Goal: Transaction & Acquisition: Purchase product/service

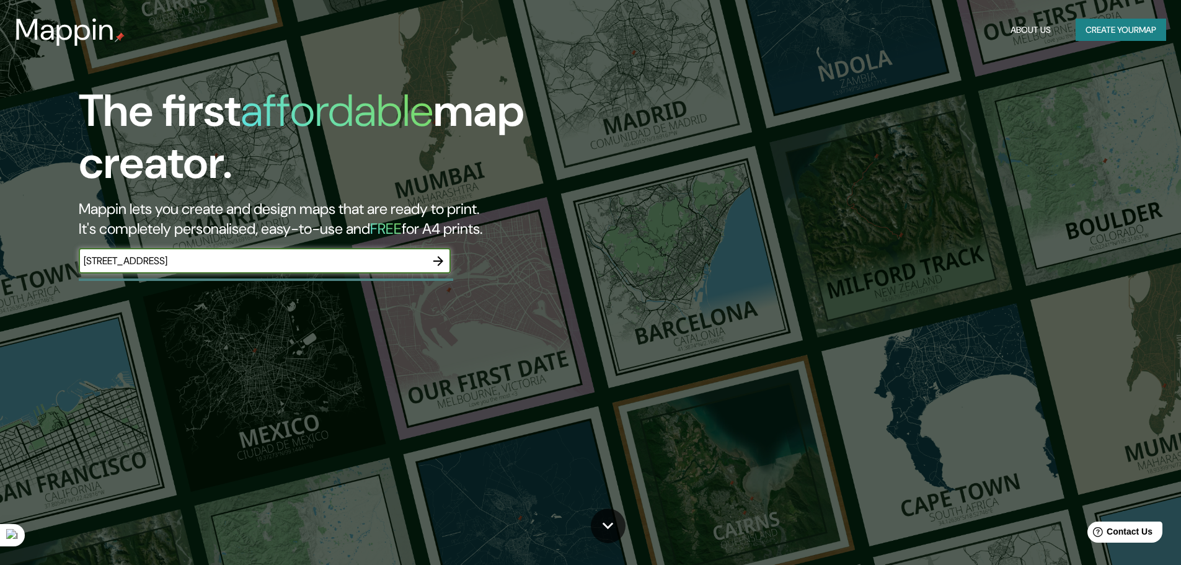
type input "[STREET_ADDRESS]"
drag, startPoint x: 334, startPoint y: 264, endPoint x: 2, endPoint y: 260, distance: 331.7
click at [19, 260] on div "The first affordable map creator. Mappin lets you create and design maps that a…" at bounding box center [590, 282] width 1181 height 565
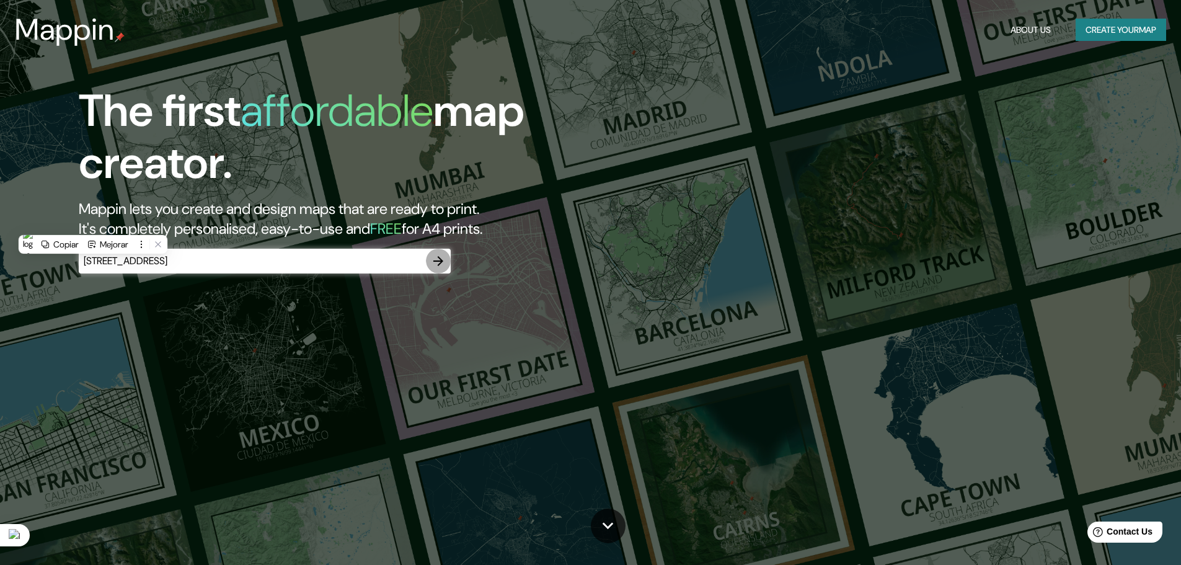
click at [442, 259] on icon "button" at bounding box center [438, 261] width 15 height 15
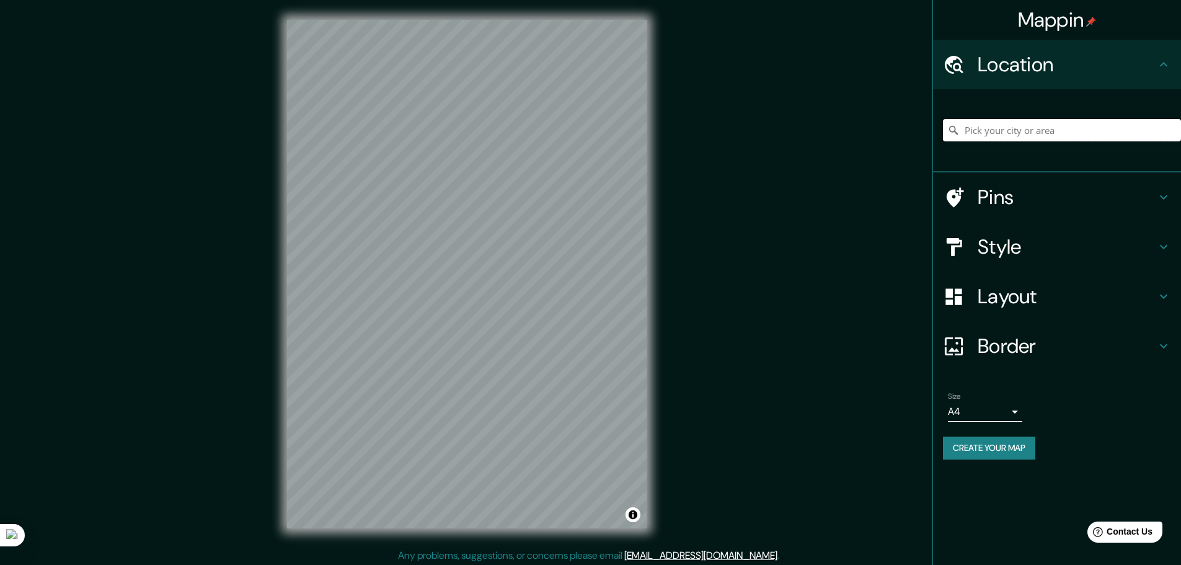
click at [1091, 135] on input "Pick your city or area" at bounding box center [1062, 130] width 238 height 22
paste input "[STREET_ADDRESS]"
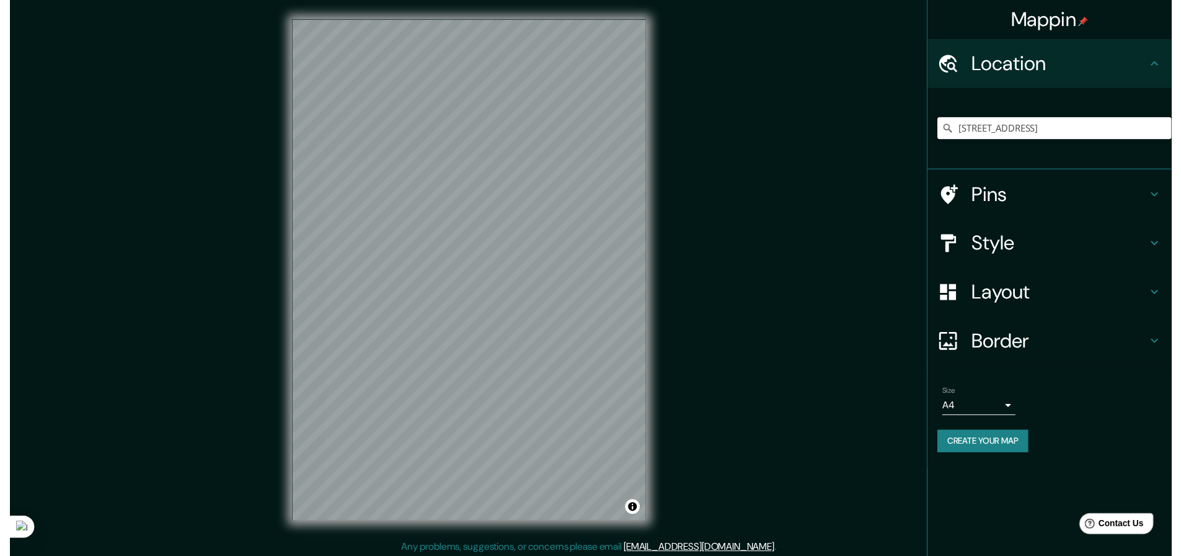
scroll to position [0, 9]
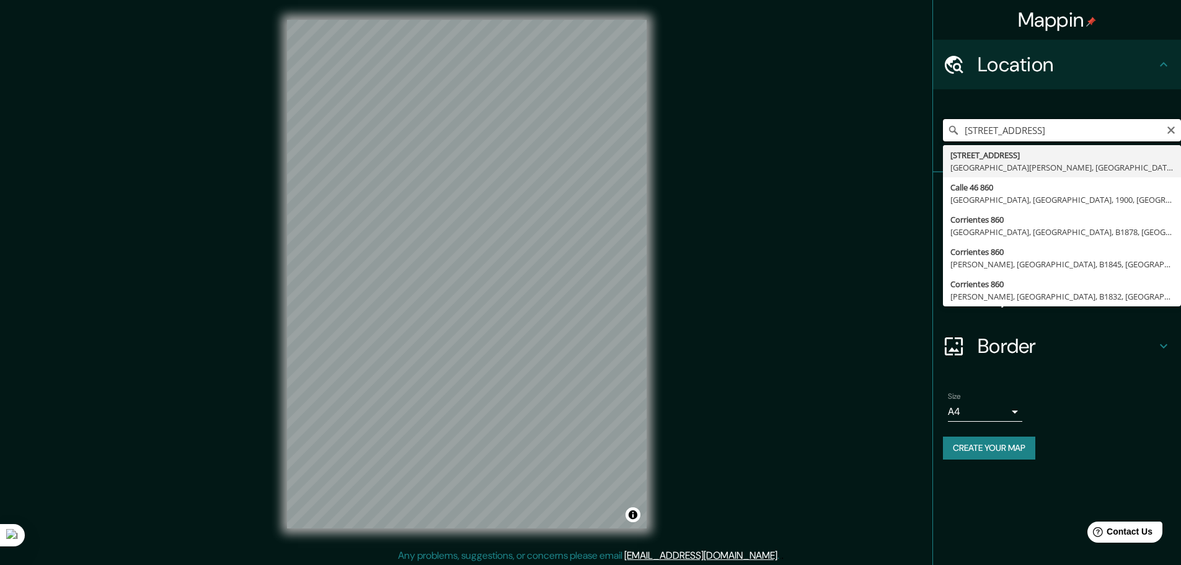
click at [1039, 133] on input "[STREET_ADDRESS]" at bounding box center [1062, 130] width 238 height 22
drag, startPoint x: 1057, startPoint y: 129, endPoint x: 1109, endPoint y: 130, distance: 52.1
click at [1109, 130] on input "[STREET_ADDRESS]" at bounding box center [1062, 130] width 238 height 22
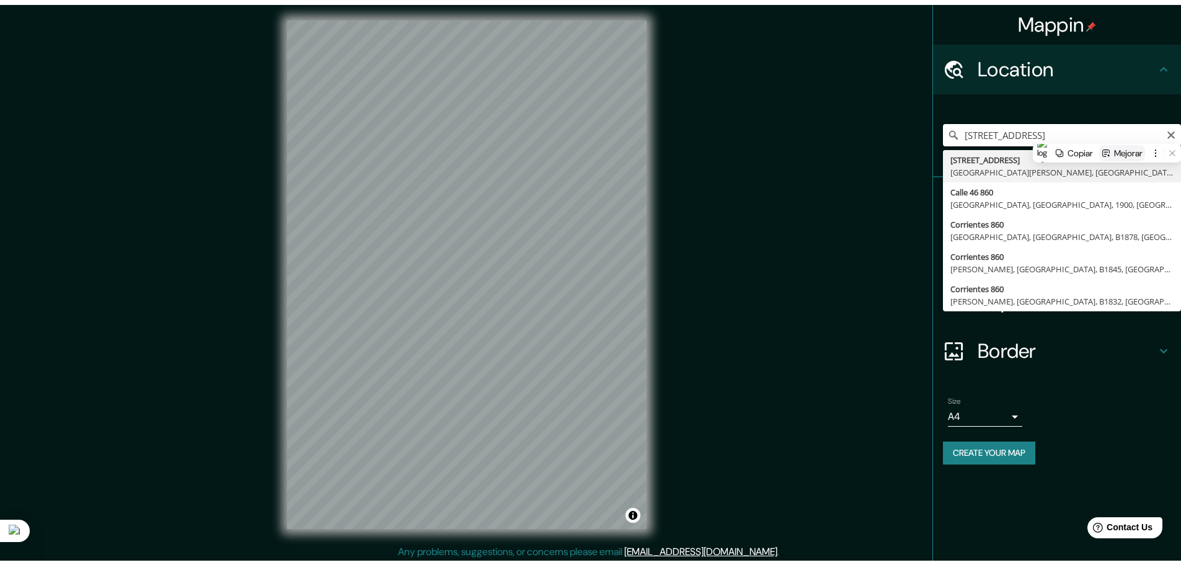
scroll to position [0, 0]
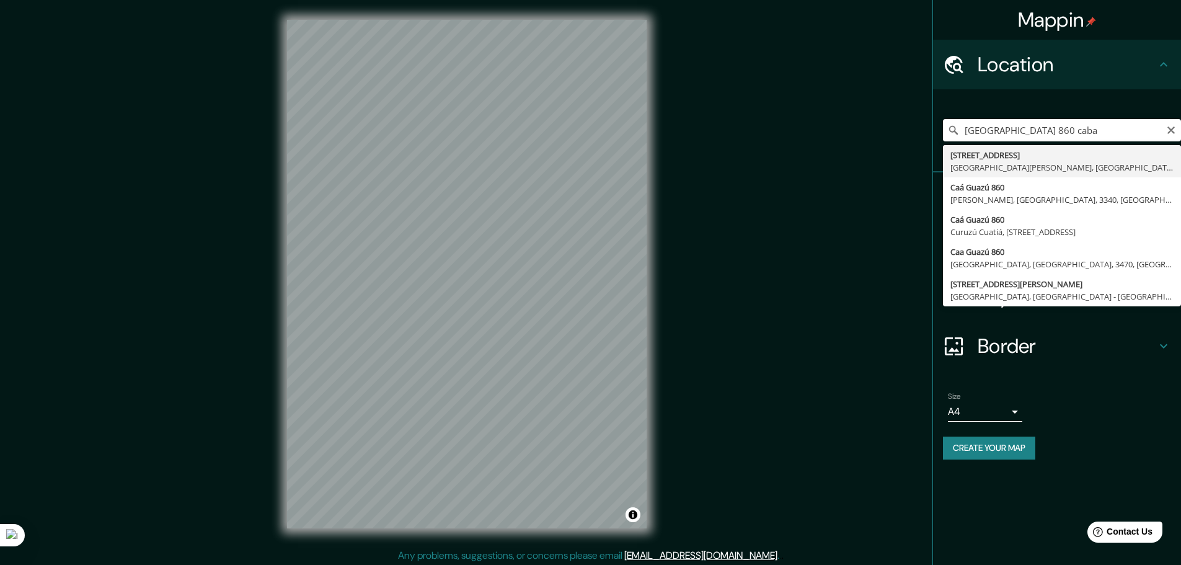
type input "[STREET_ADDRESS][DATE][PERSON_NAME]"
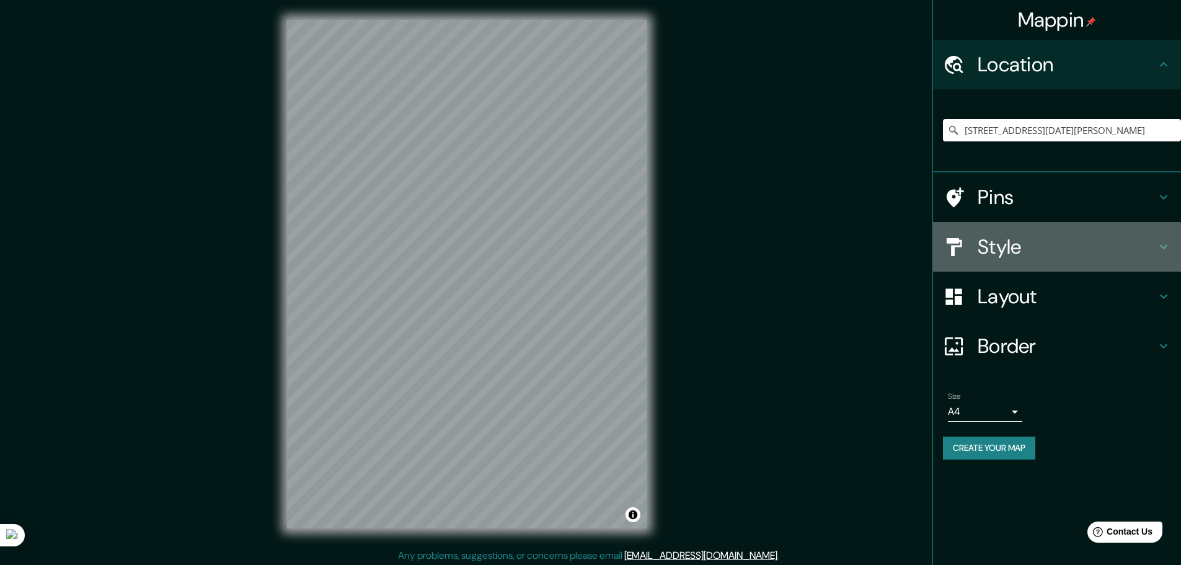
click at [1162, 247] on icon at bounding box center [1163, 247] width 7 height 4
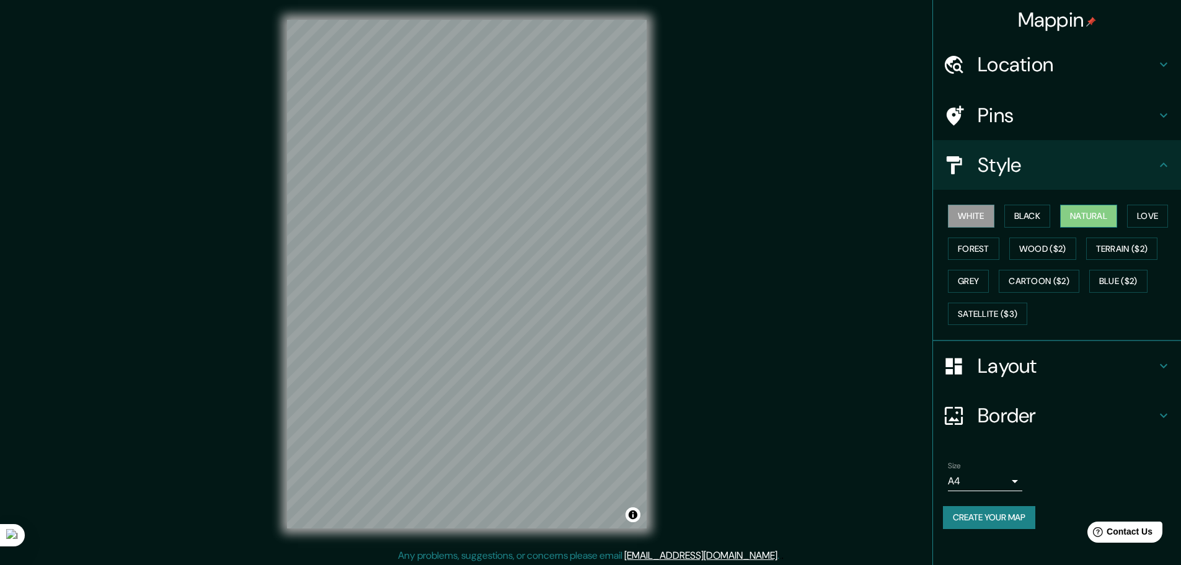
click at [1112, 218] on button "Natural" at bounding box center [1088, 216] width 57 height 23
click at [983, 254] on button "Forest" at bounding box center [973, 248] width 51 height 23
click at [974, 275] on button "Grey" at bounding box center [968, 281] width 41 height 23
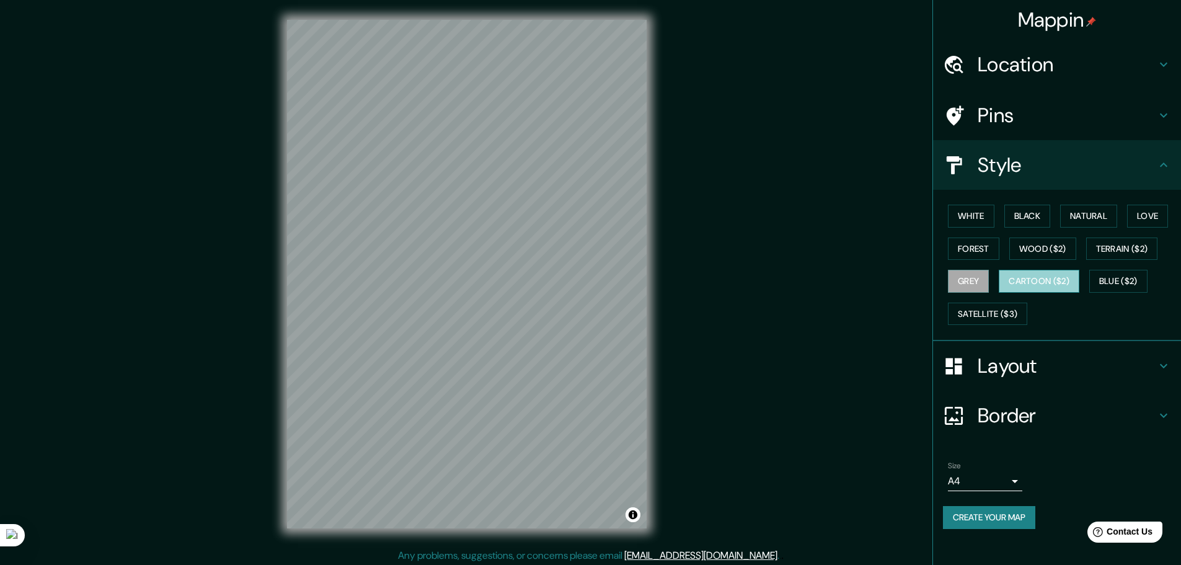
click at [1048, 281] on button "Cartoon ($2)" at bounding box center [1039, 281] width 81 height 23
click at [986, 211] on button "White" at bounding box center [971, 216] width 47 height 23
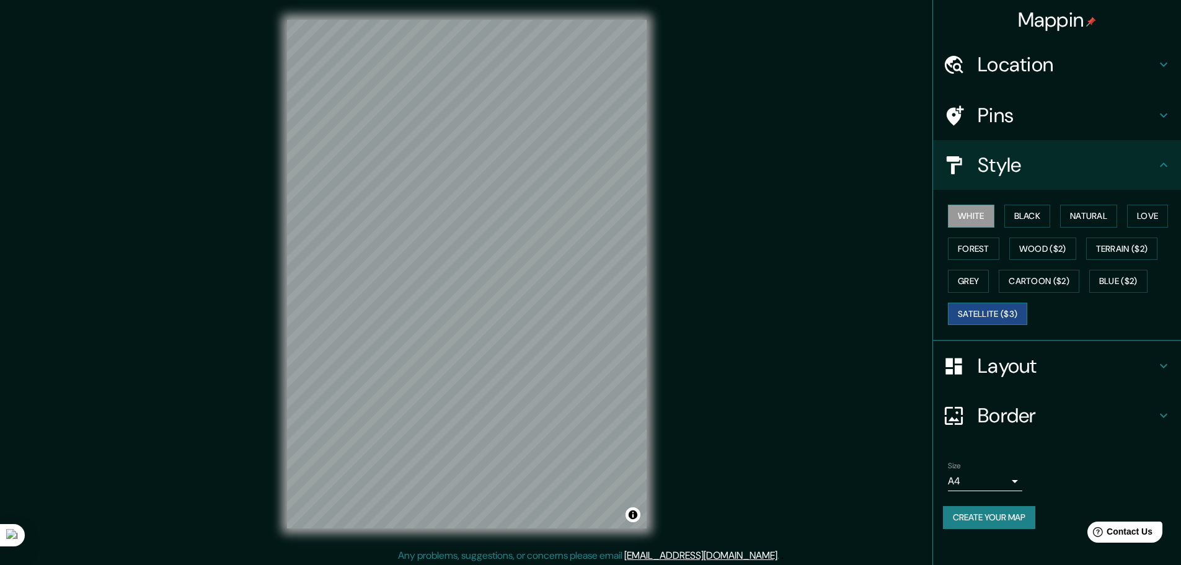
click at [1014, 316] on button "Satellite ($3)" at bounding box center [987, 314] width 79 height 23
click at [1117, 252] on button "Terrain ($2)" at bounding box center [1122, 248] width 72 height 23
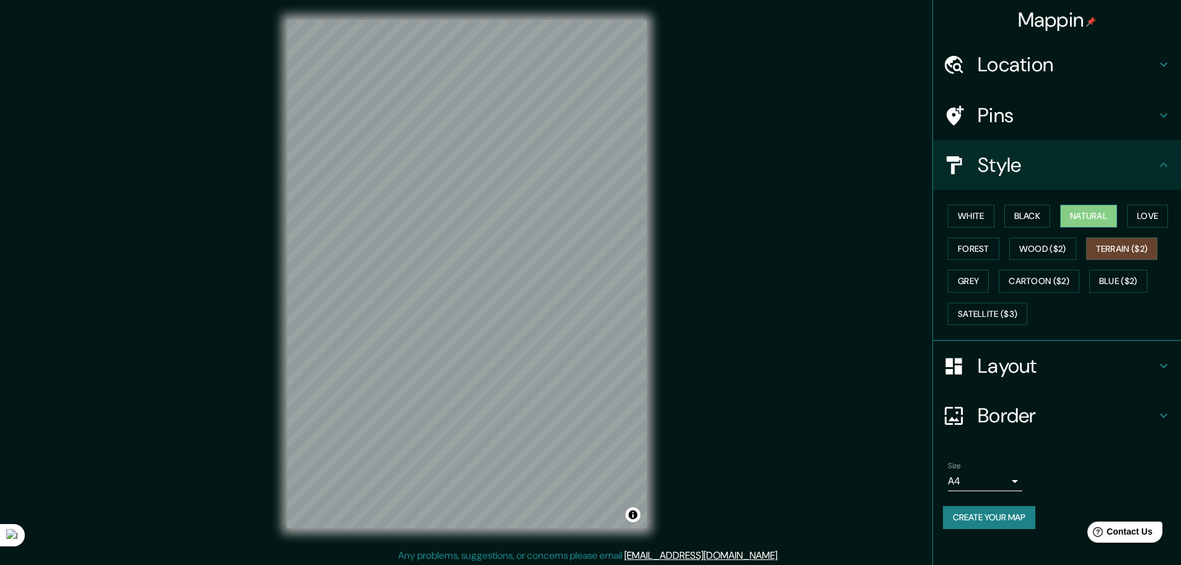
click at [1110, 218] on button "Natural" at bounding box center [1088, 216] width 57 height 23
click at [1140, 213] on button "Love" at bounding box center [1147, 216] width 41 height 23
drag, startPoint x: 1158, startPoint y: 218, endPoint x: 995, endPoint y: 221, distance: 162.5
click at [1157, 218] on button "Love" at bounding box center [1147, 216] width 41 height 23
click at [976, 218] on button "White" at bounding box center [971, 216] width 47 height 23
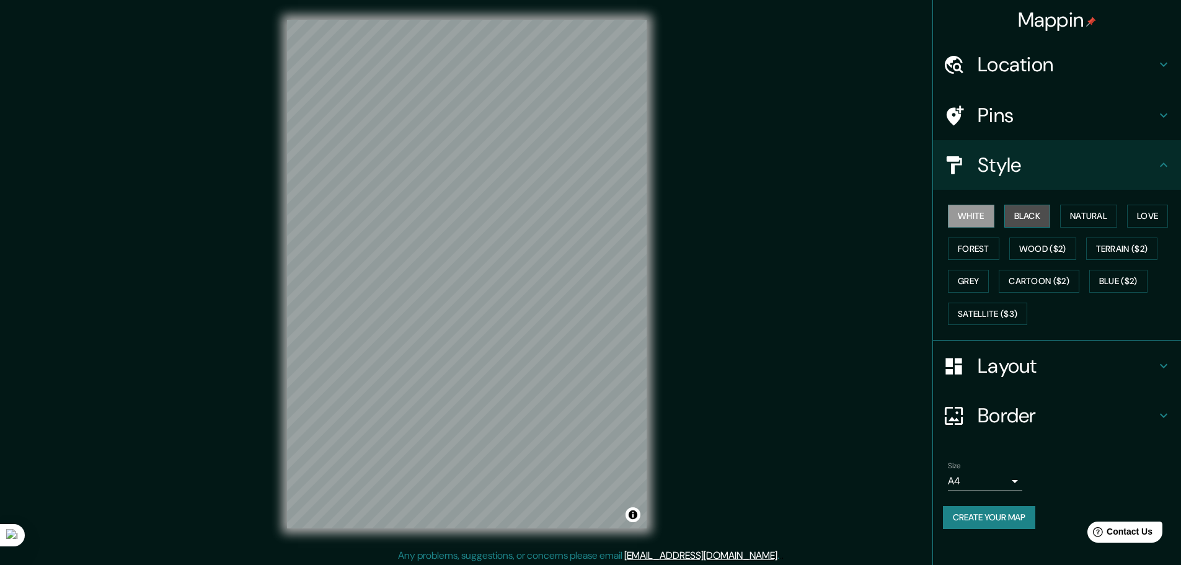
click at [1032, 217] on button "Black" at bounding box center [1027, 216] width 47 height 23
click at [972, 213] on button "White" at bounding box center [971, 216] width 47 height 23
